Goal: Information Seeking & Learning: Learn about a topic

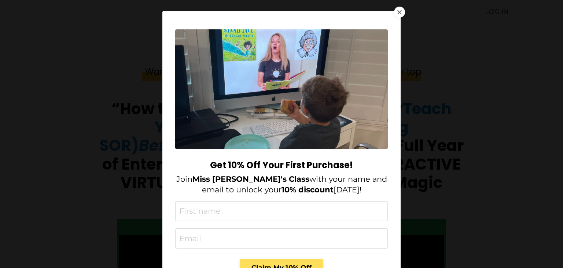
click at [397, 12] on div at bounding box center [399, 12] width 4 height 4
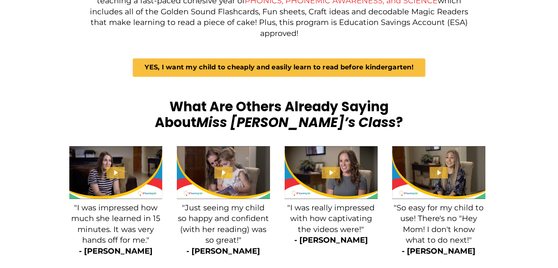
scroll to position [990, 0]
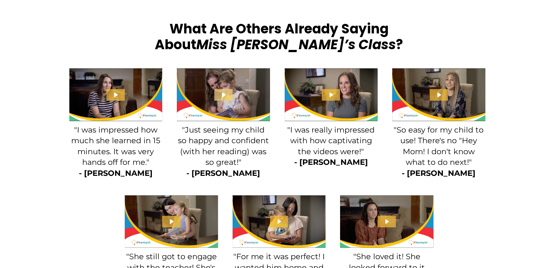
click at [225, 92] on icon "Play Video: file-uploads/sites/2147505858/video/420c7-7663-bc64-814-a78c1df27e6…" at bounding box center [224, 94] width 4 height 5
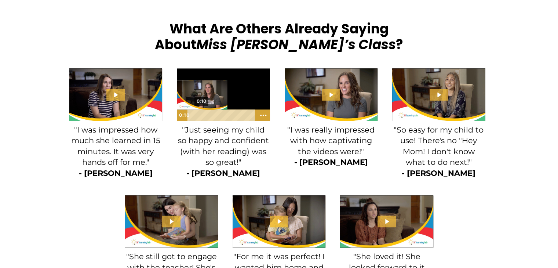
click at [198, 109] on div "0:10" at bounding box center [222, 115] width 62 height 12
click at [207, 109] on div "0:21" at bounding box center [222, 115] width 62 height 12
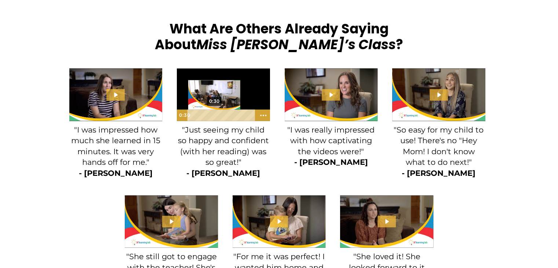
click at [214, 109] on div "0:30" at bounding box center [222, 115] width 62 height 12
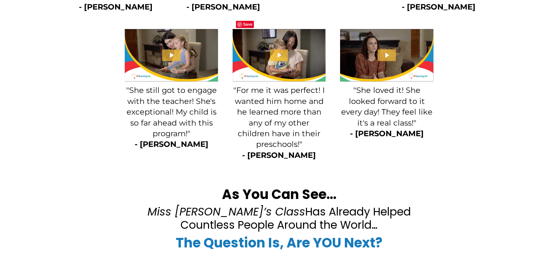
scroll to position [1173, 0]
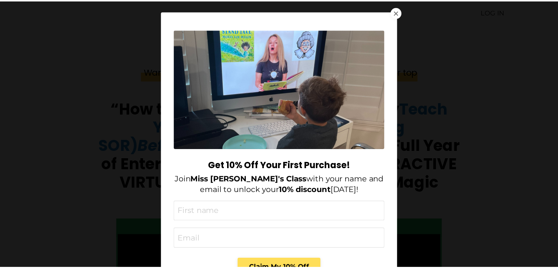
scroll to position [205, 0]
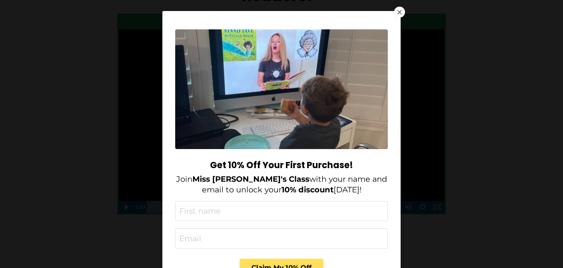
drag, startPoint x: 0, startPoint y: 0, endPoint x: 401, endPoint y: 9, distance: 401.5
click at [401, 9] on div at bounding box center [399, 12] width 11 height 11
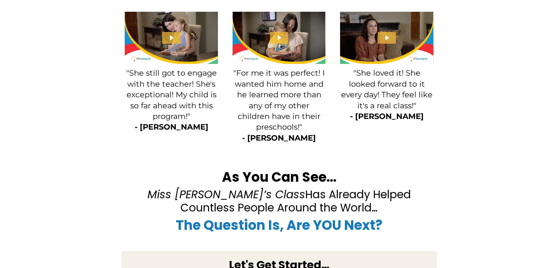
scroll to position [1173, 0]
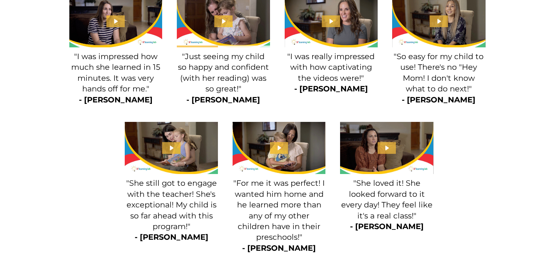
drag, startPoint x: 472, startPoint y: 147, endPoint x: 483, endPoint y: 50, distance: 97.0
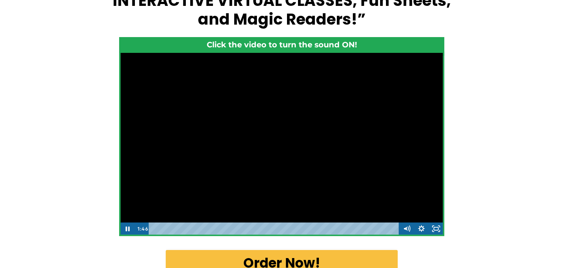
scroll to position [183, 0]
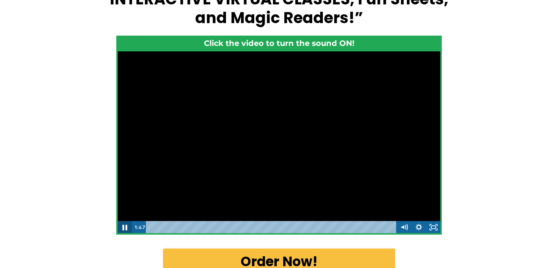
click at [123, 225] on icon "Pause" at bounding box center [124, 227] width 5 height 6
